Goal: Task Accomplishment & Management: Manage account settings

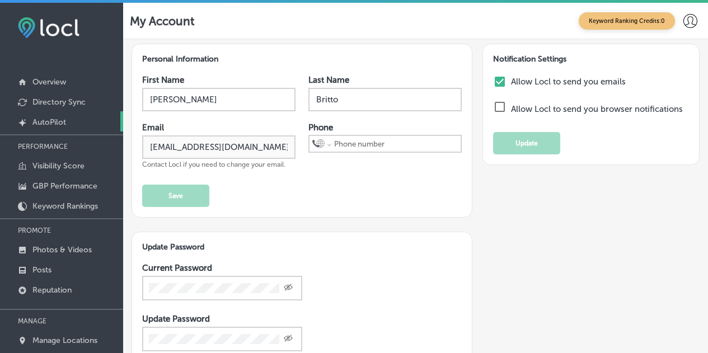
click at [63, 118] on p "AutoPilot" at bounding box center [49, 123] width 34 height 10
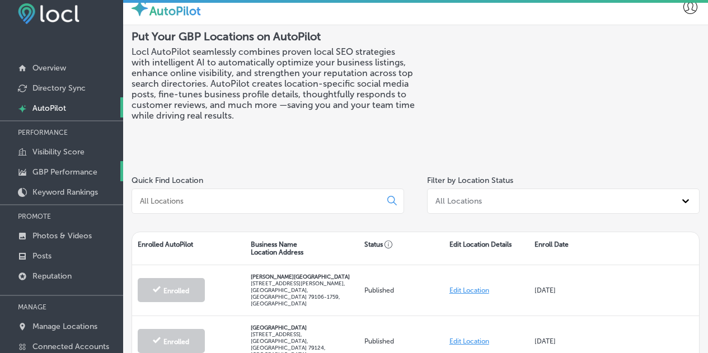
scroll to position [56, 0]
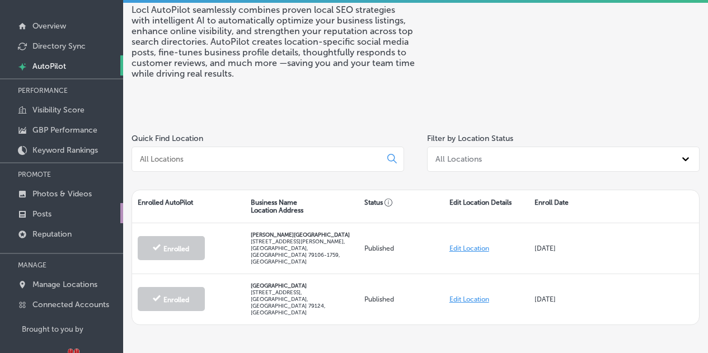
click at [49, 222] on link "Posts" at bounding box center [61, 213] width 123 height 20
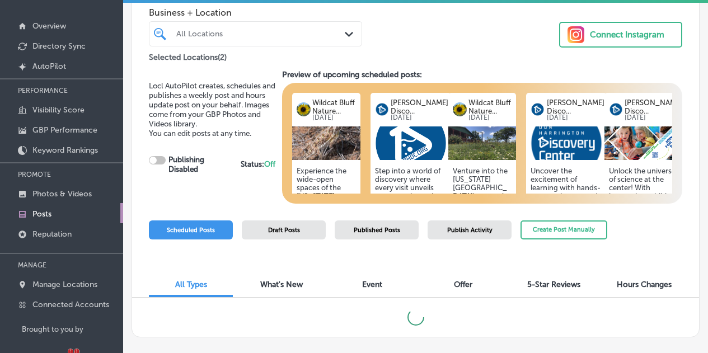
scroll to position [15, 0]
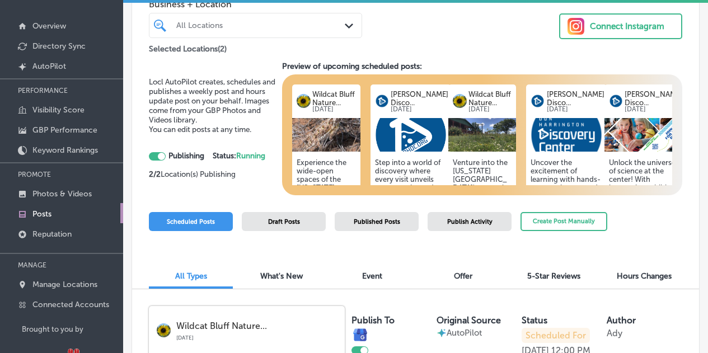
click at [156, 154] on div at bounding box center [157, 156] width 17 height 8
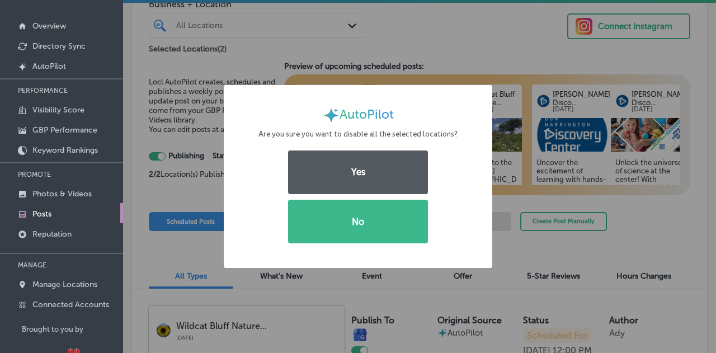
click at [386, 172] on button "Yes" at bounding box center [358, 173] width 140 height 44
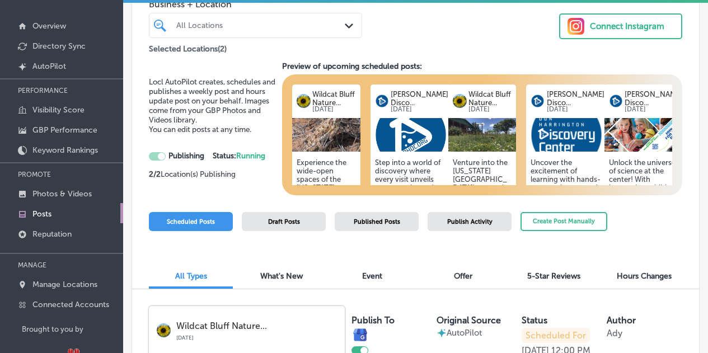
checkbox input "false"
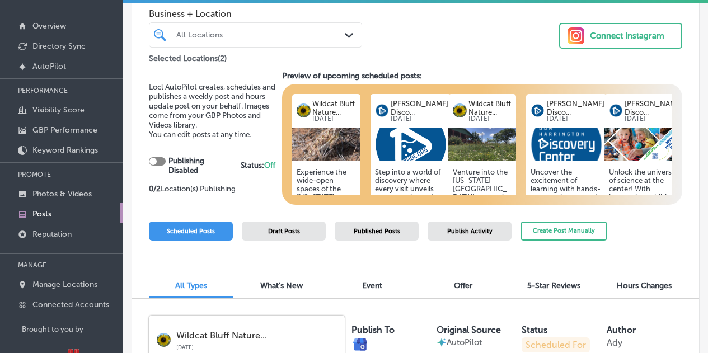
scroll to position [0, 0]
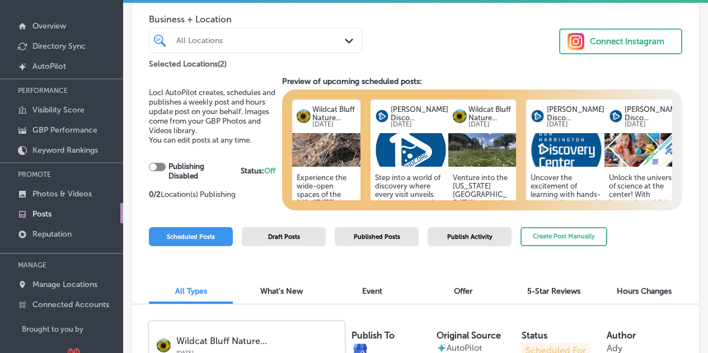
click at [602, 37] on div "Connect Instagram" at bounding box center [627, 41] width 74 height 17
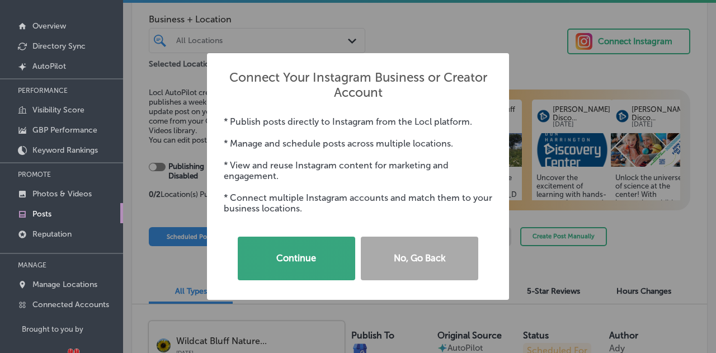
click at [322, 250] on button "Continue" at bounding box center [297, 259] width 118 height 44
